Goal: Contribute content

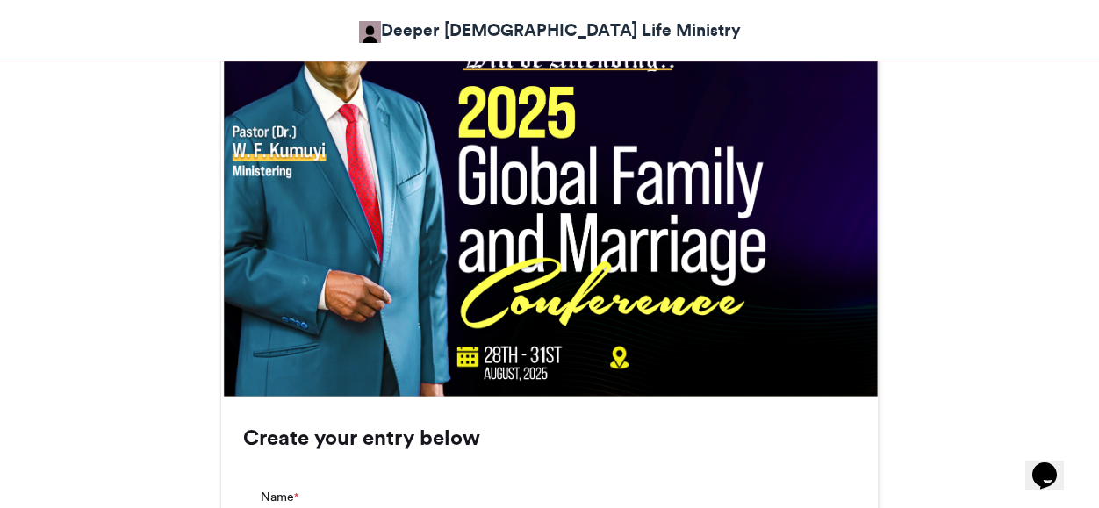
scroll to position [439, 0]
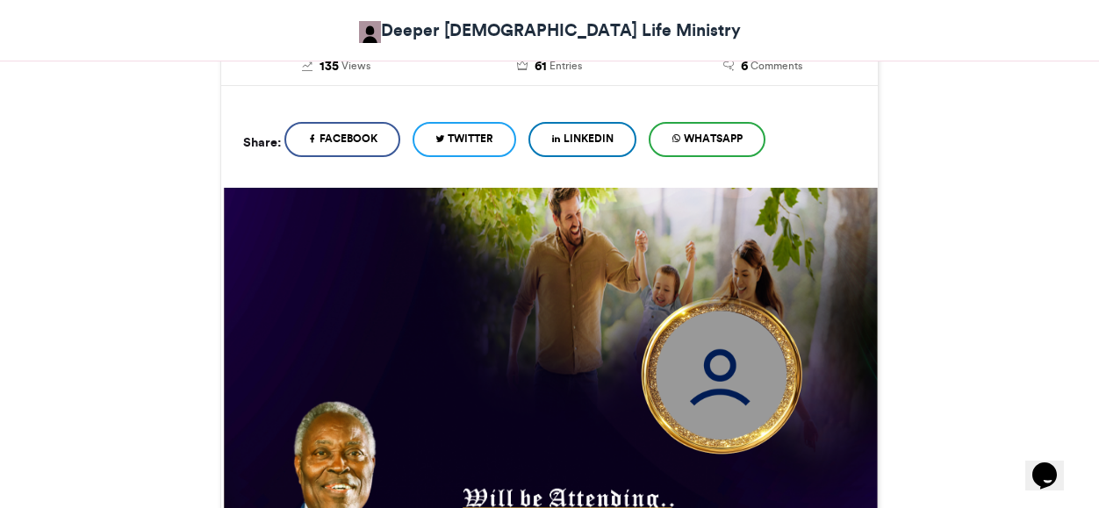
click at [701, 370] on img at bounding box center [723, 376] width 190 height 190
click at [719, 374] on img at bounding box center [723, 376] width 190 height 190
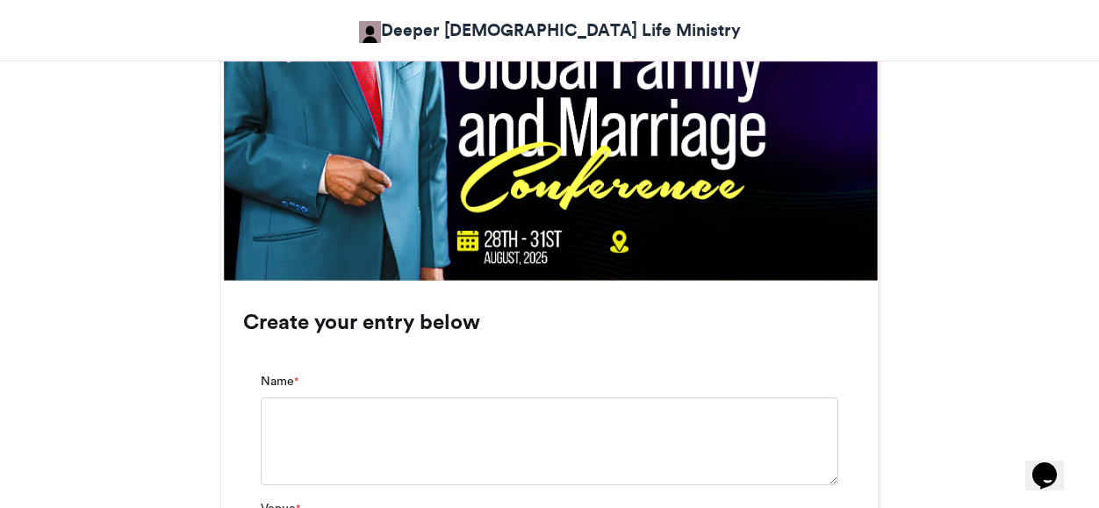
scroll to position [1161, 0]
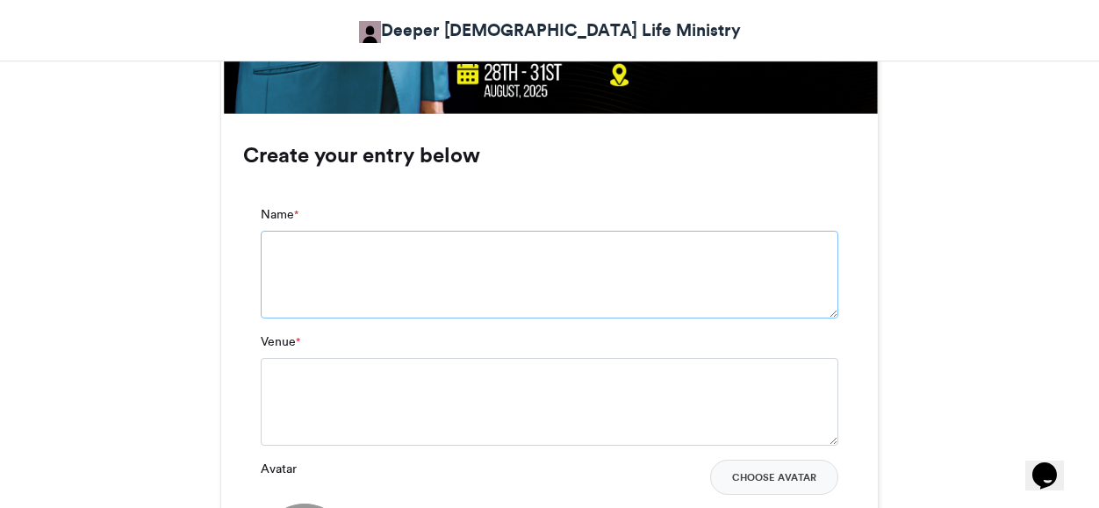
click at [359, 252] on textarea "Name *" at bounding box center [550, 275] width 578 height 88
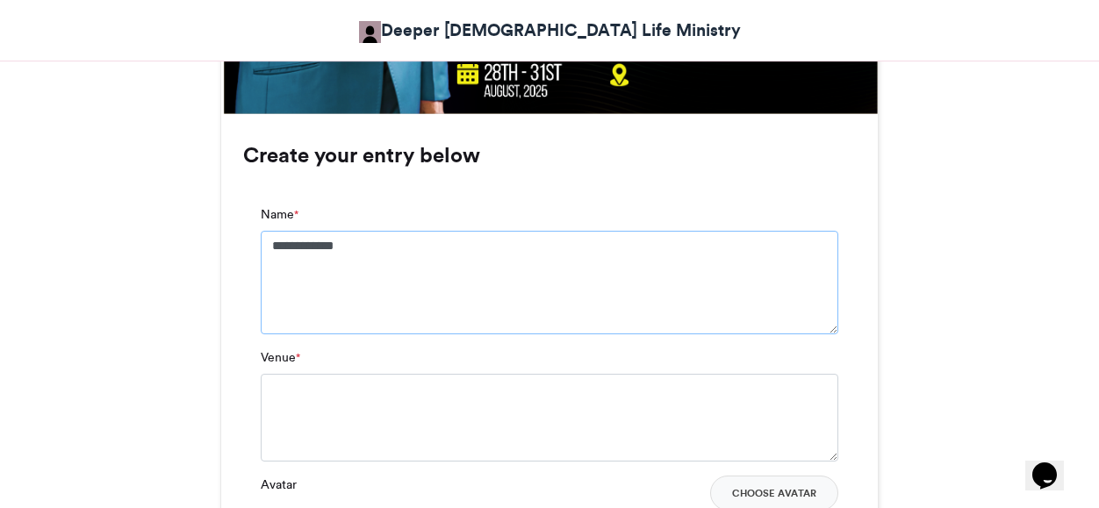
type textarea "**********"
click at [342, 414] on textarea "Venue *" at bounding box center [550, 418] width 578 height 88
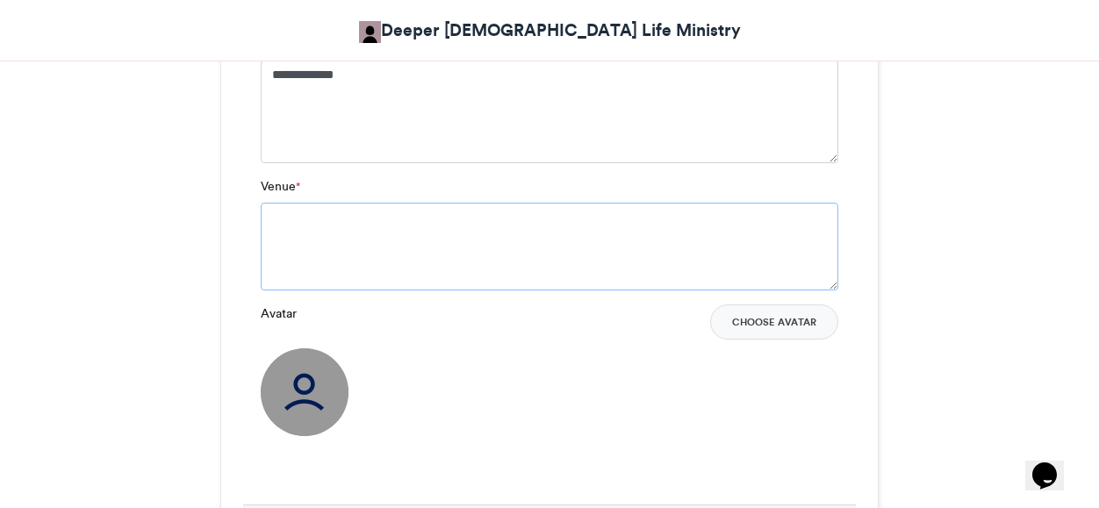
scroll to position [1422, 0]
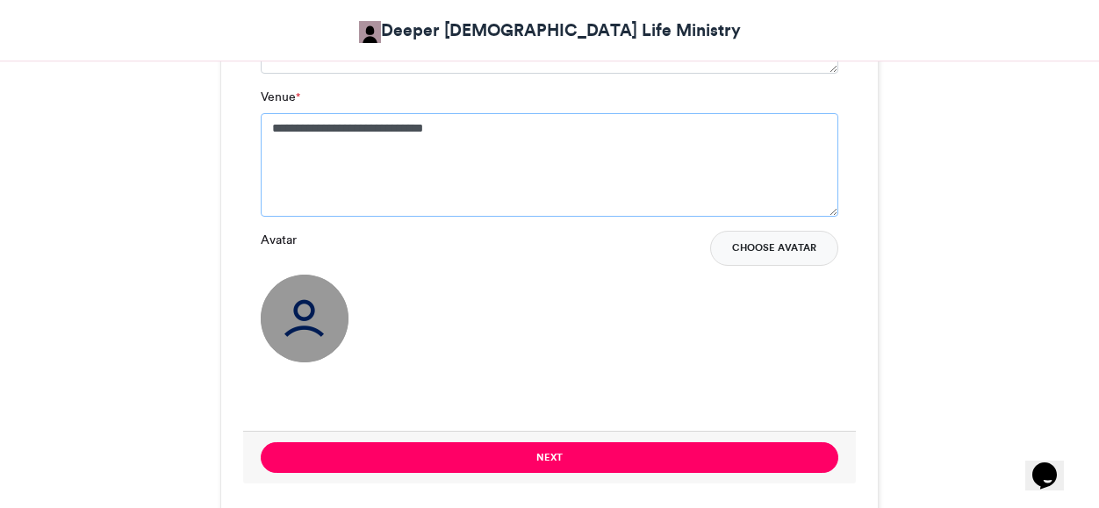
type textarea "**********"
click at [767, 250] on button "Choose Avatar" at bounding box center [774, 248] width 128 height 35
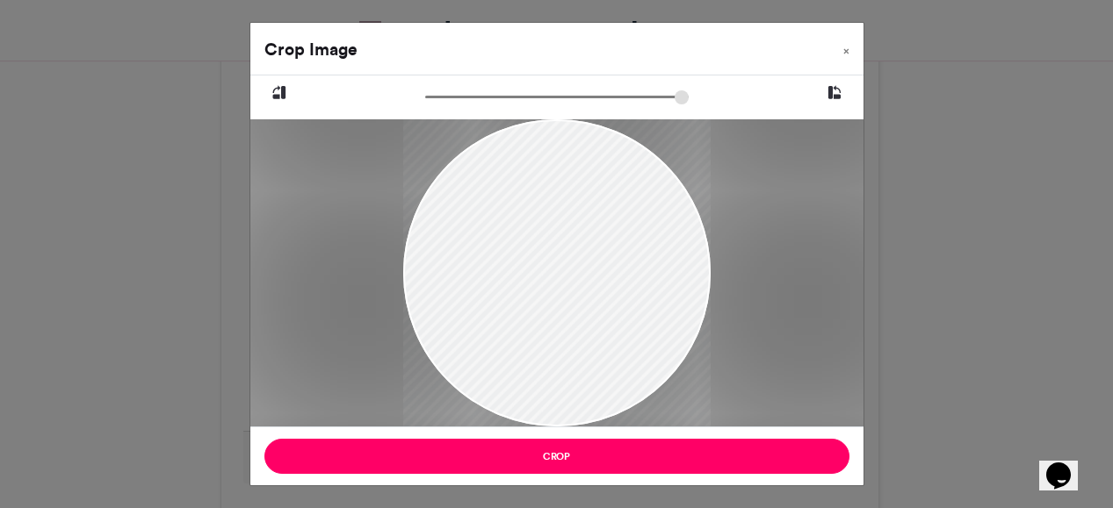
drag, startPoint x: 624, startPoint y: 292, endPoint x: 616, endPoint y: 314, distance: 23.3
click at [616, 314] on div at bounding box center [556, 294] width 307 height 371
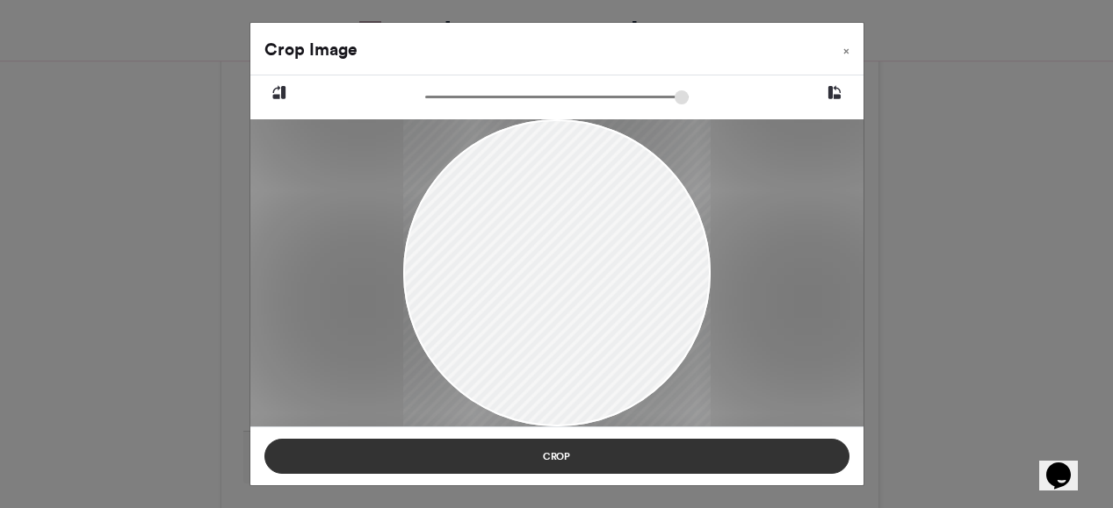
click at [663, 461] on button "Crop" at bounding box center [556, 456] width 585 height 35
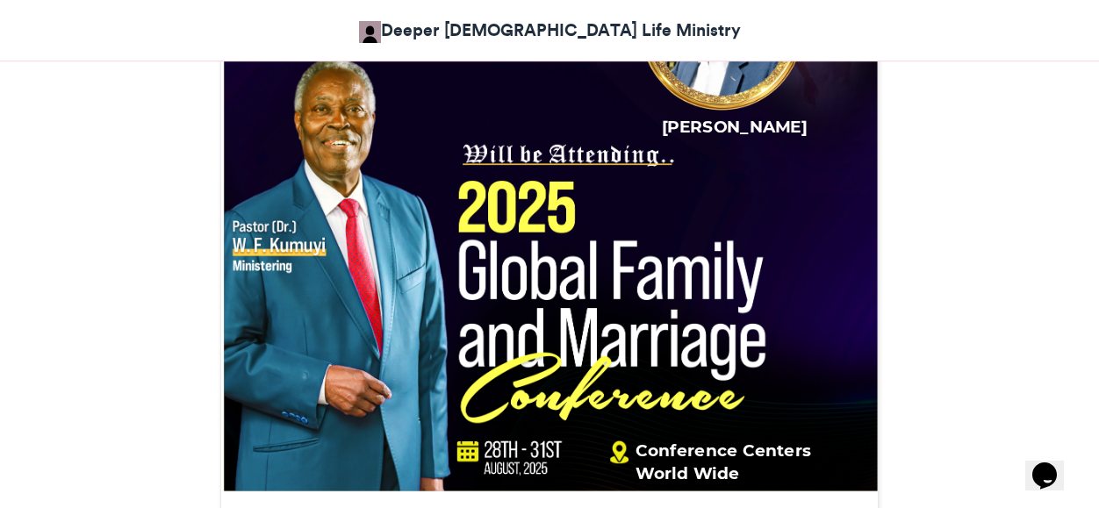
scroll to position [1222, 0]
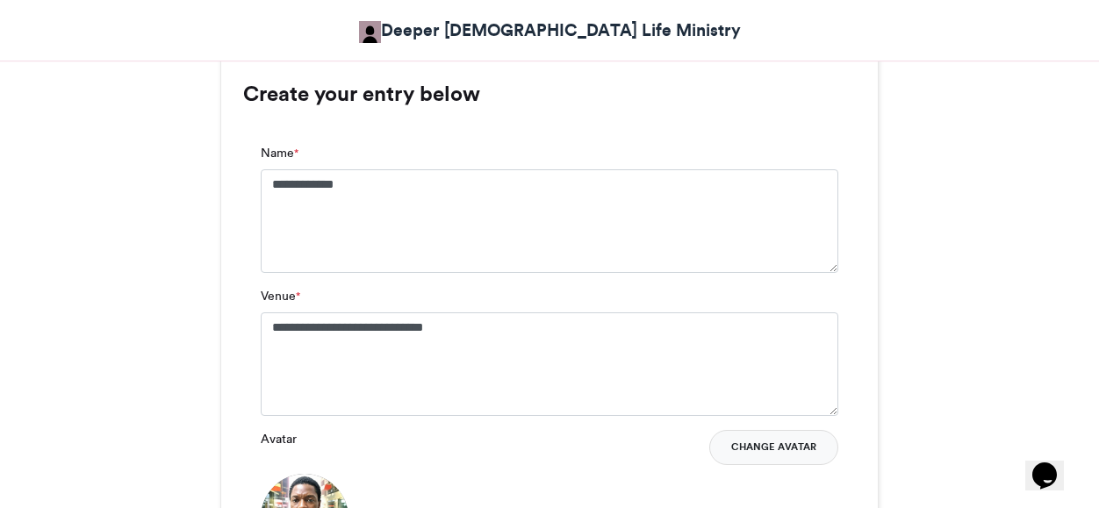
click at [809, 446] on button "Change Avatar" at bounding box center [773, 447] width 129 height 35
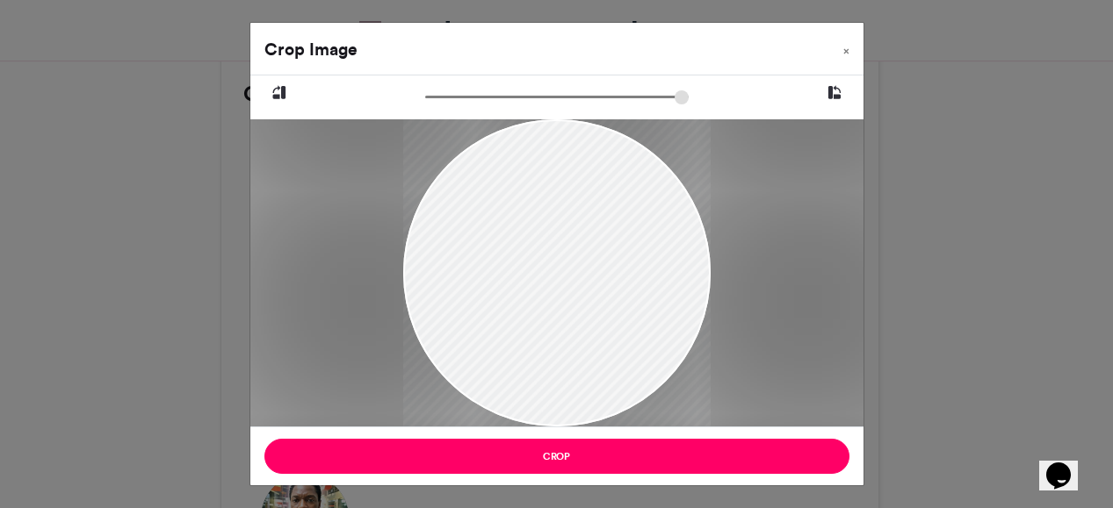
drag, startPoint x: 604, startPoint y: 281, endPoint x: 591, endPoint y: 302, distance: 24.9
click at [591, 302] on div at bounding box center [556, 294] width 307 height 371
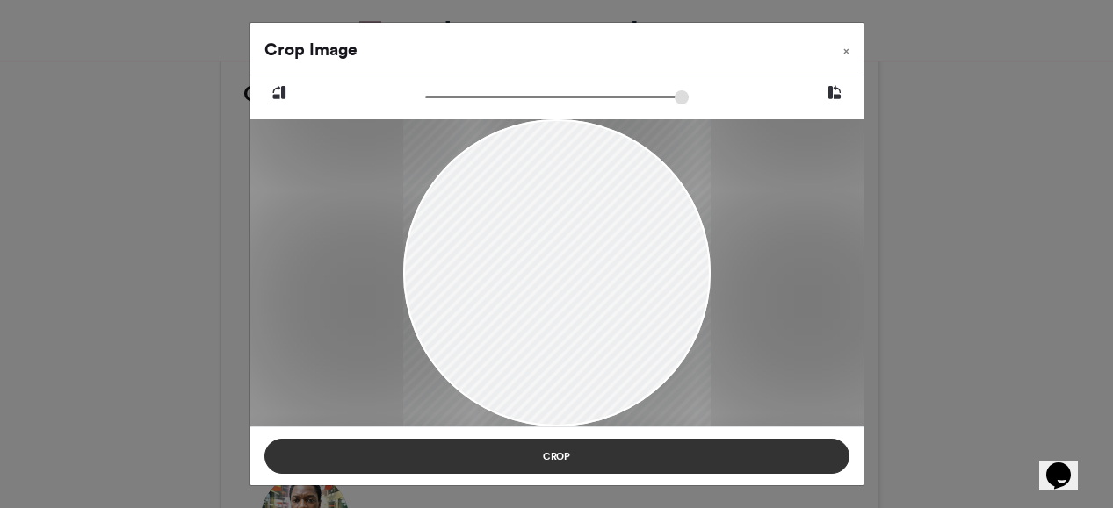
click at [619, 455] on button "Crop" at bounding box center [556, 456] width 585 height 35
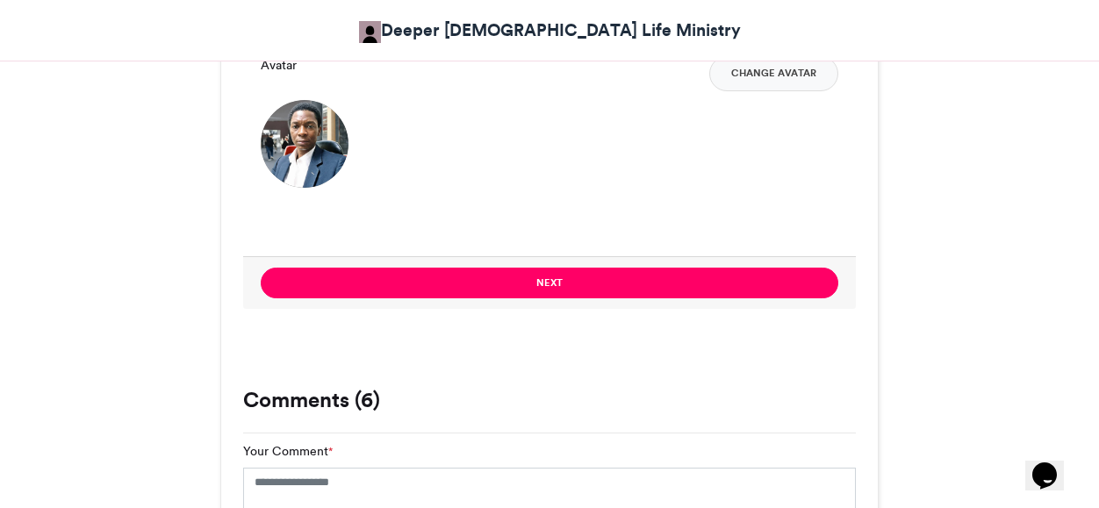
scroll to position [1607, 0]
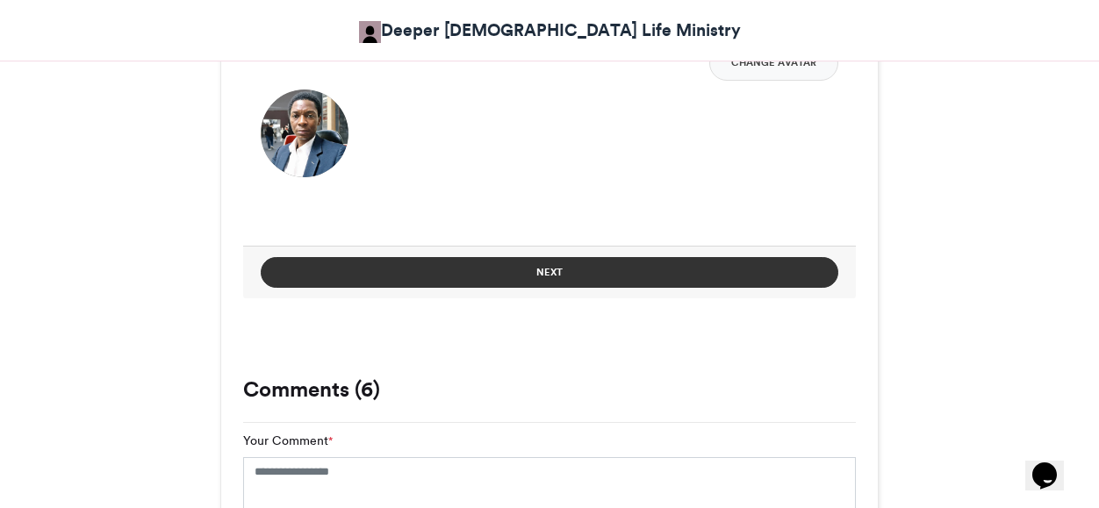
click at [596, 271] on button "Next" at bounding box center [550, 272] width 578 height 31
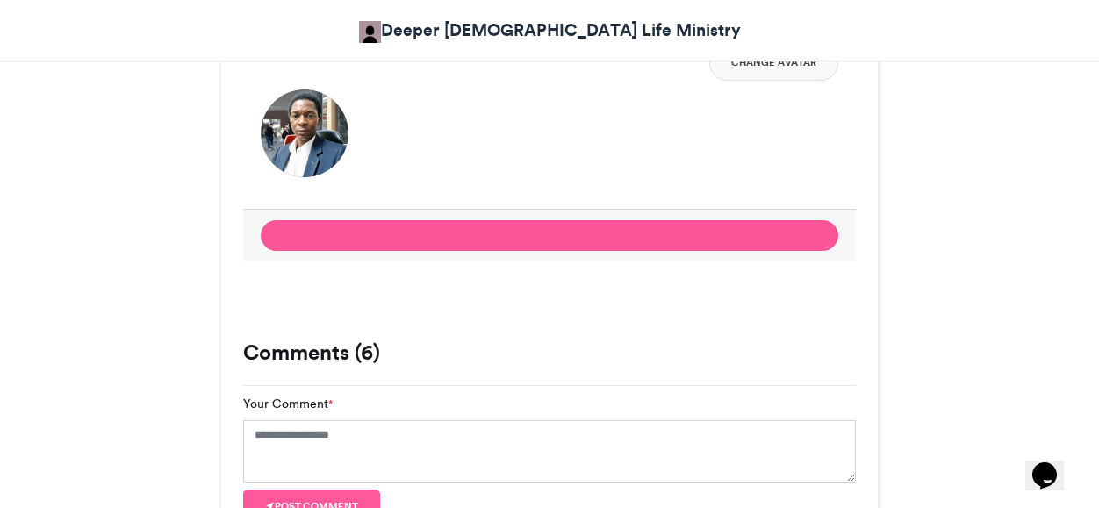
scroll to position [1075, 0]
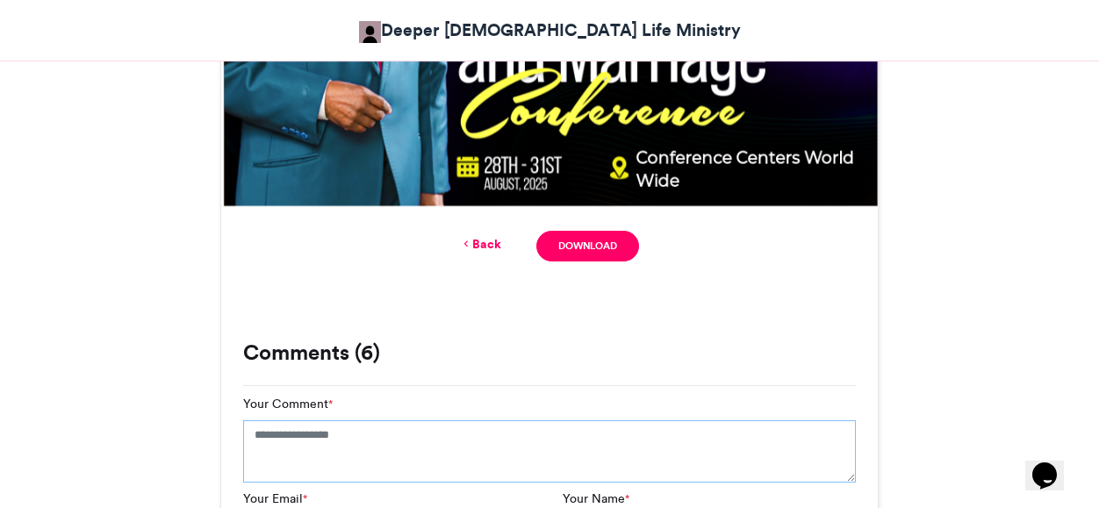
click at [367, 436] on textarea "Your Comment *" at bounding box center [549, 452] width 613 height 63
type textarea "*"
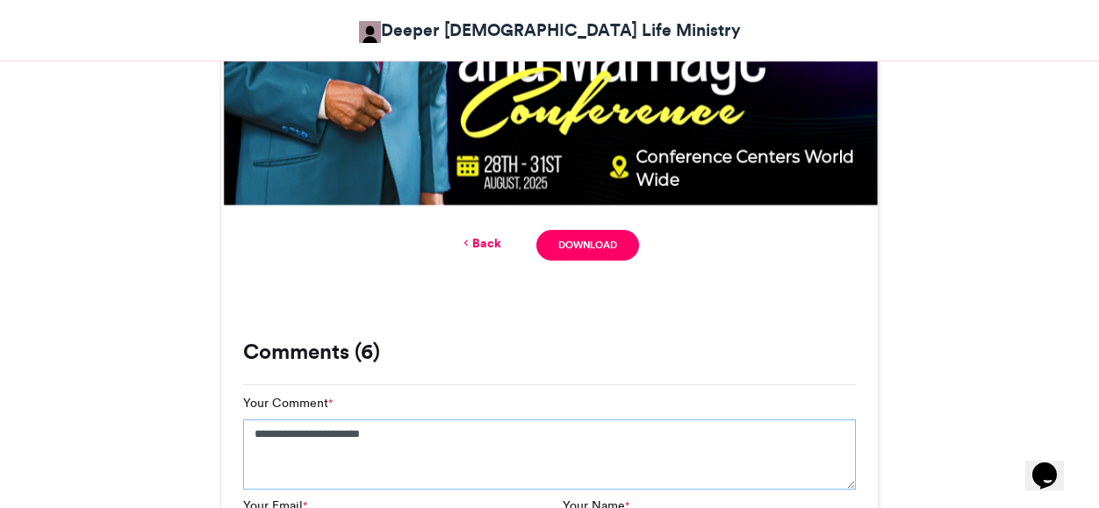
scroll to position [1031, 0]
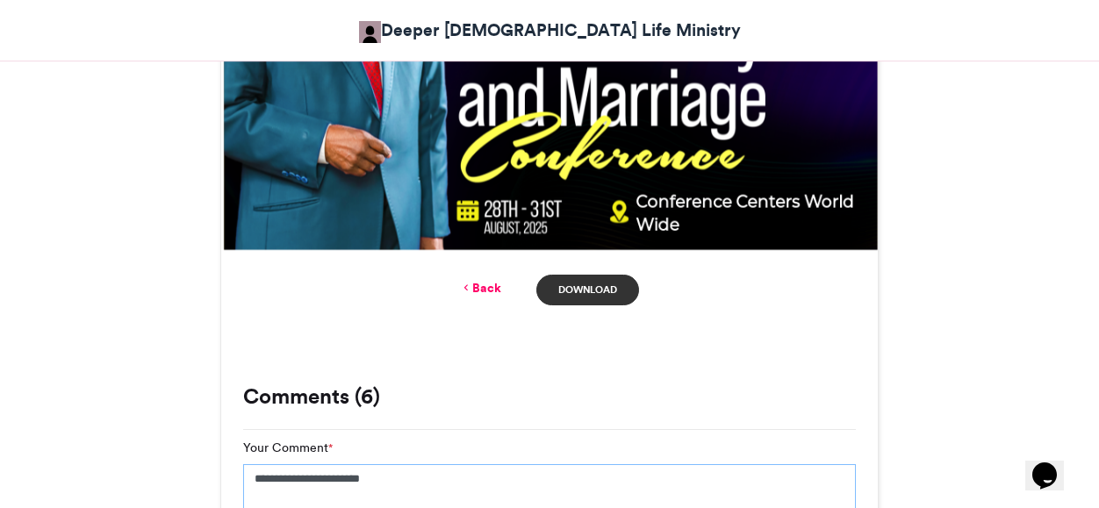
type textarea "**********"
click at [582, 284] on link "Download" at bounding box center [587, 290] width 103 height 31
